Goal: Task Accomplishment & Management: Manage account settings

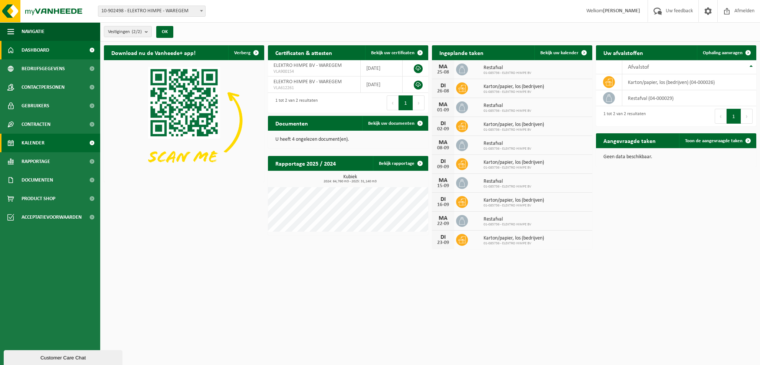
click at [27, 144] on span "Kalender" at bounding box center [33, 143] width 23 height 19
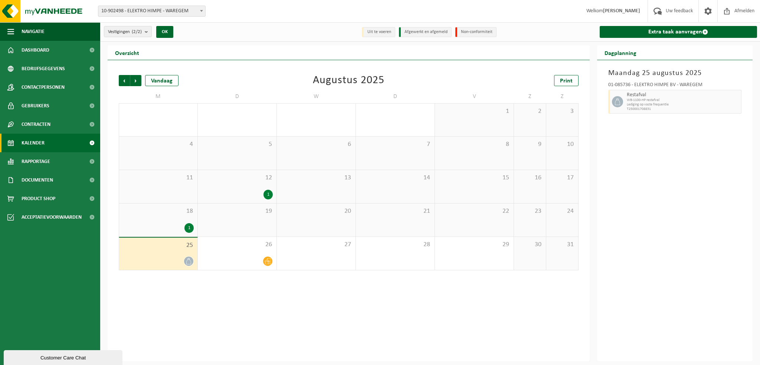
click at [248, 305] on div "Vorige Volgende Vandaag Augustus 2025 Print M D W D V Z Z 28 29 30 31 1 2 3 4 5…" at bounding box center [349, 210] width 482 height 301
click at [480, 213] on span "22" at bounding box center [474, 211] width 71 height 8
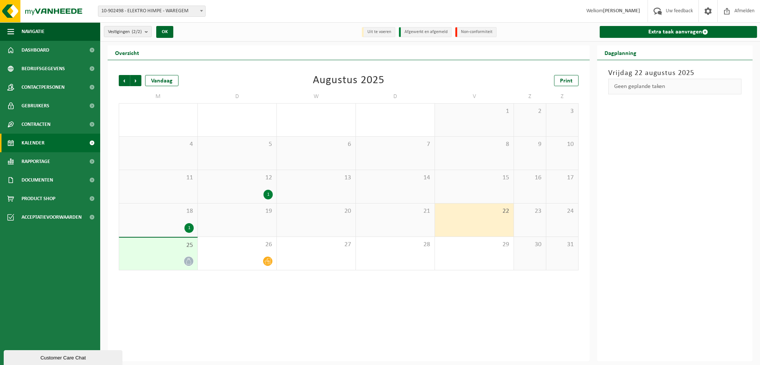
drag, startPoint x: 258, startPoint y: 309, endPoint x: 241, endPoint y: 259, distance: 52.7
click at [258, 309] on div "Vorige Volgende Vandaag Augustus 2025 Print M D W D V Z Z 28 29 30 31 1 2 3 4 5…" at bounding box center [349, 210] width 482 height 301
click at [240, 256] on div at bounding box center [236, 261] width 71 height 10
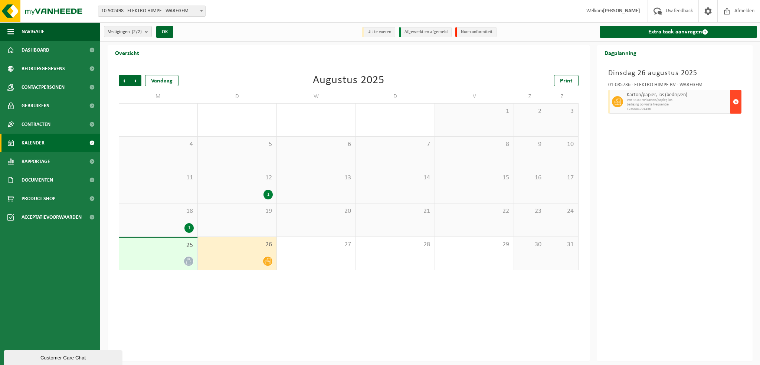
click at [734, 99] on span "button" at bounding box center [736, 101] width 6 height 15
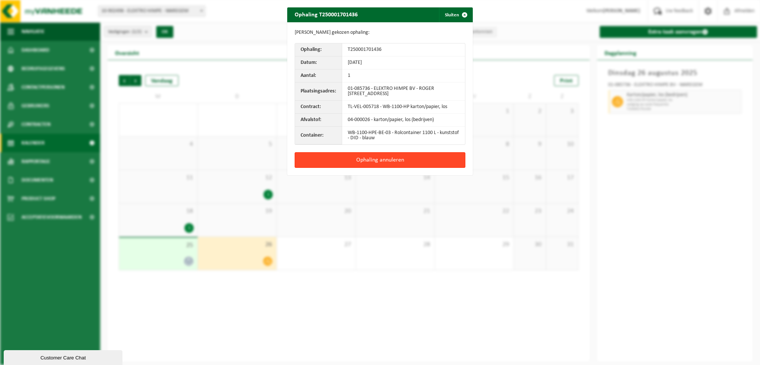
click at [385, 157] on button "Ophaling annuleren" at bounding box center [380, 160] width 171 height 16
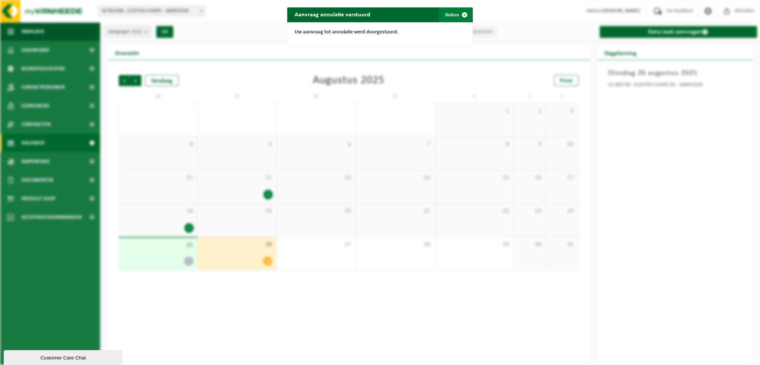
click at [450, 13] on button "Sluiten" at bounding box center [455, 14] width 33 height 15
